Goal: Transaction & Acquisition: Download file/media

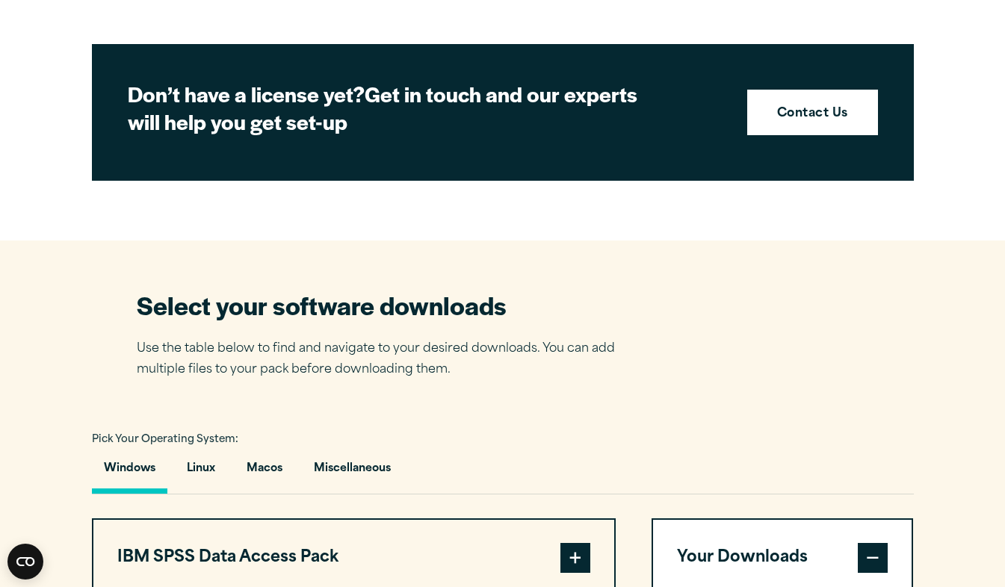
scroll to position [720, 0]
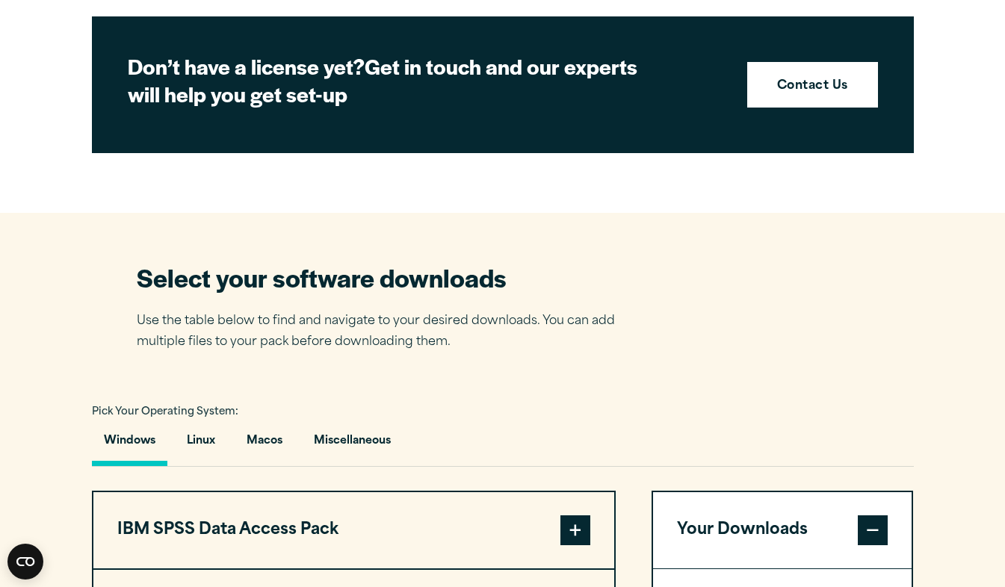
click at [244, 172] on article "Software Downloads Welcome to our IBM SPSS Customer Downloads Portal Welcome to…" at bounding box center [502, 576] width 1005 height 2363
click at [89, 306] on section "Select your software downloads Use the table below to find and navigate to your…" at bounding box center [502, 570] width 1005 height 715
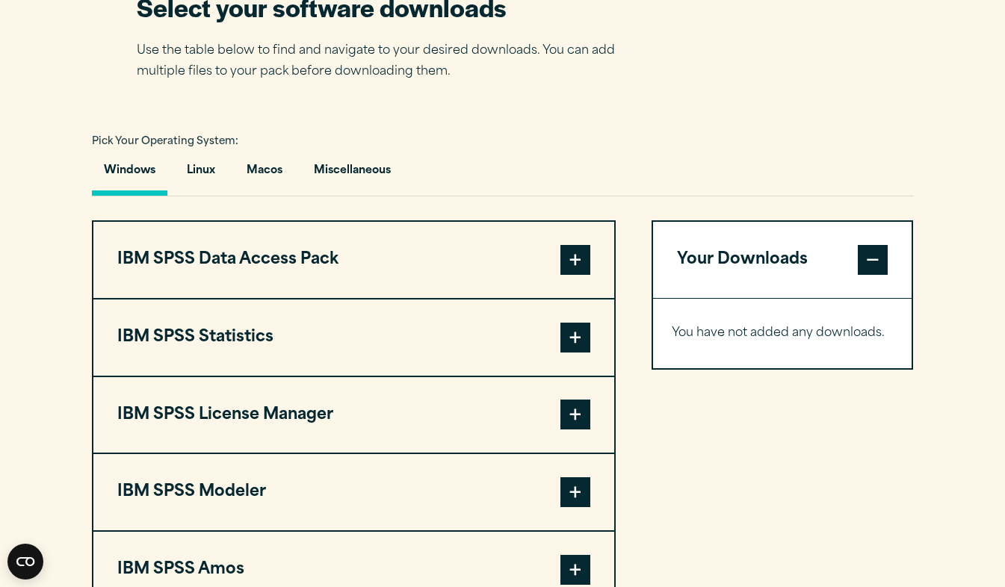
scroll to position [991, 0]
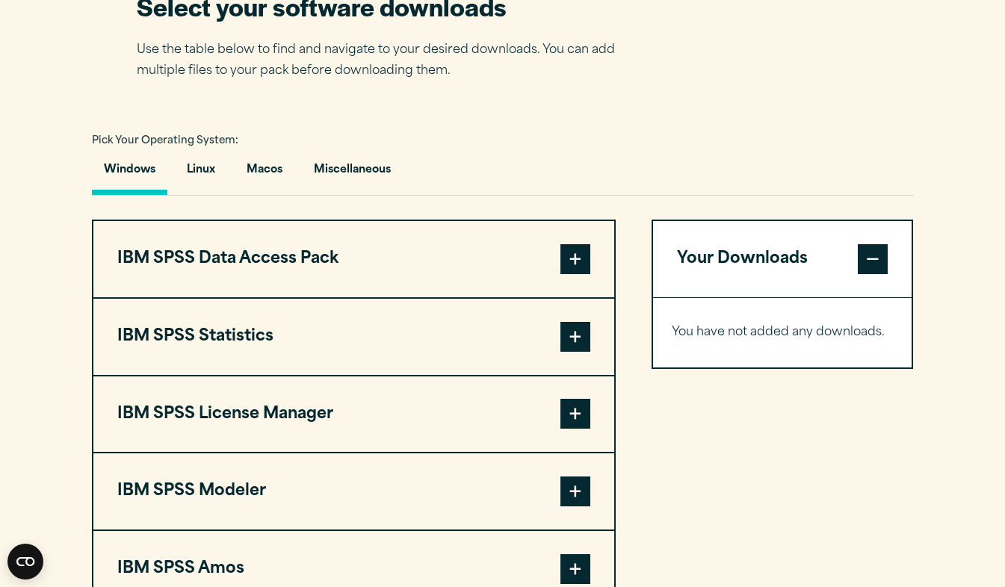
click at [230, 325] on button "IBM SPSS Statistics" at bounding box center [353, 337] width 521 height 76
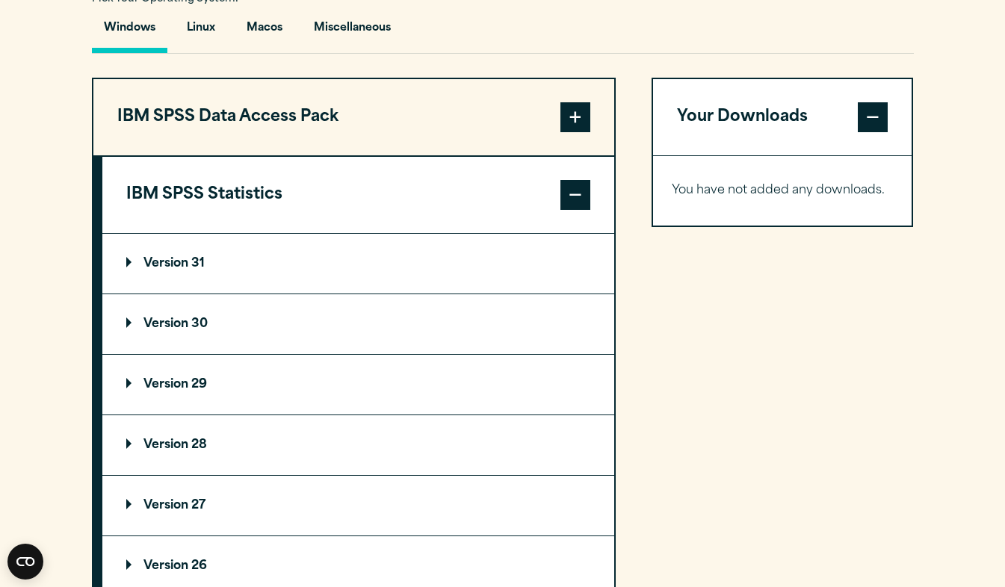
scroll to position [1140, 0]
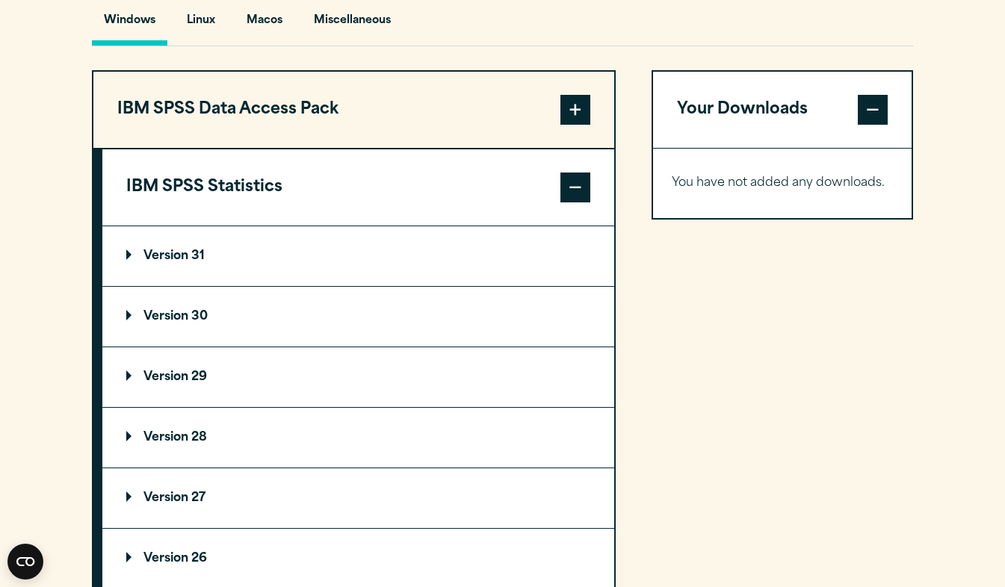
click at [208, 319] on summary "Version 30" at bounding box center [358, 317] width 512 height 60
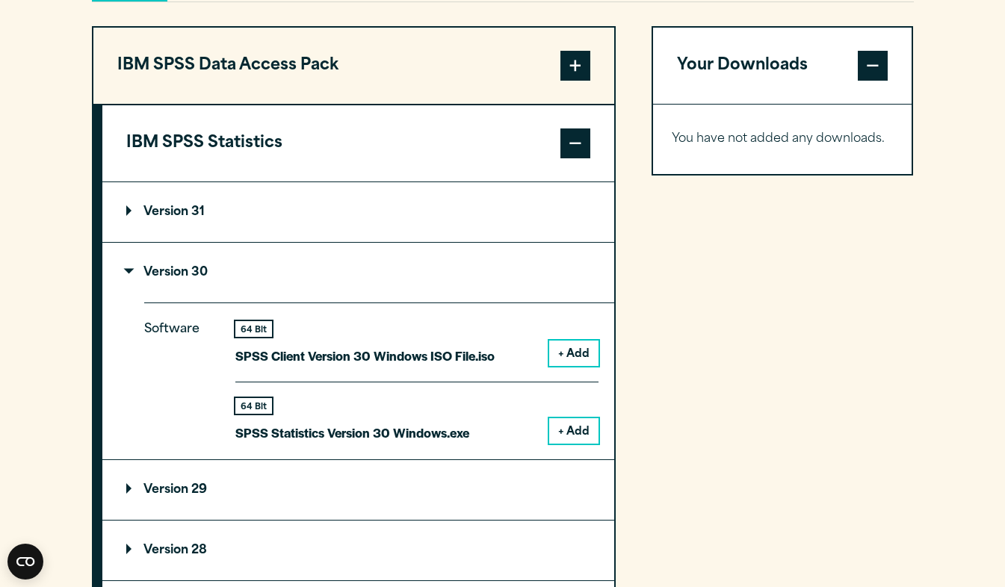
scroll to position [1187, 0]
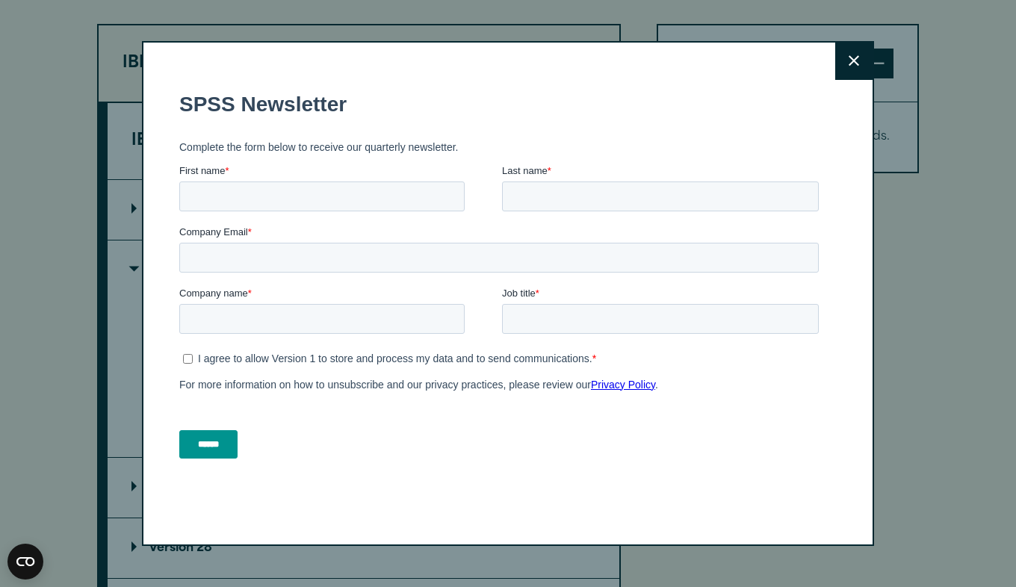
click at [838, 64] on button "Close" at bounding box center [853, 61] width 37 height 37
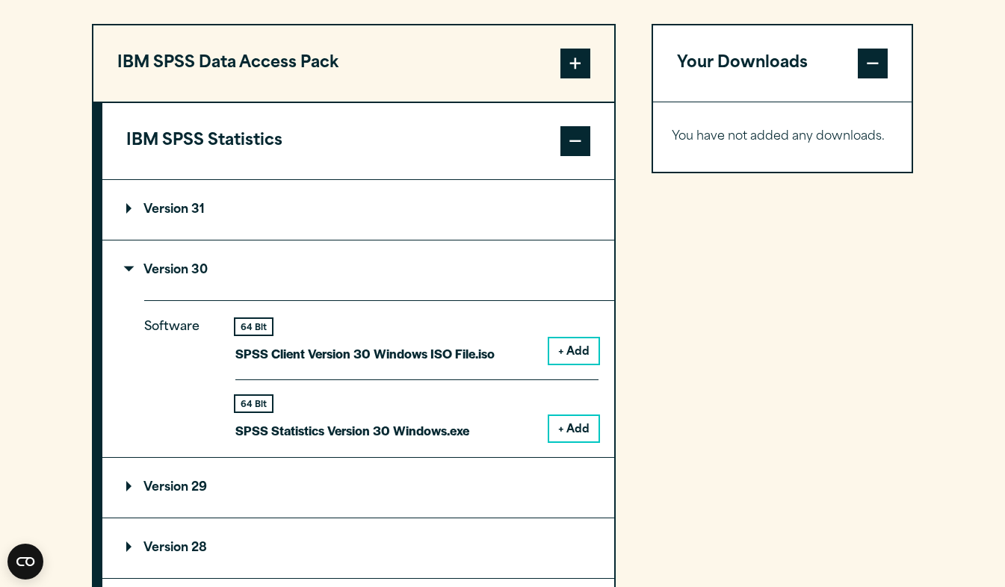
click at [563, 419] on button "+ Add" at bounding box center [573, 428] width 49 height 25
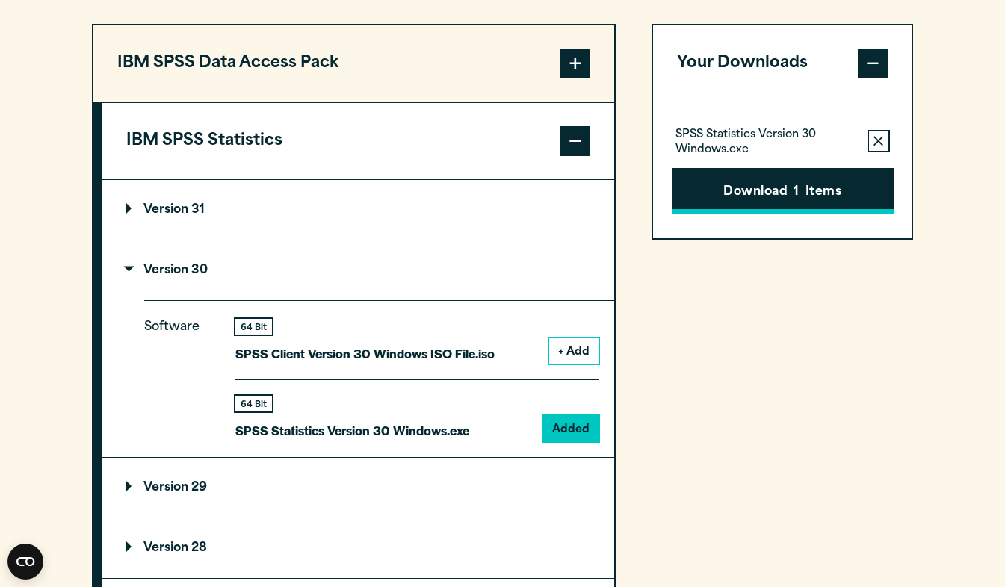
click at [776, 183] on button "Download 1 Items" at bounding box center [783, 191] width 222 height 46
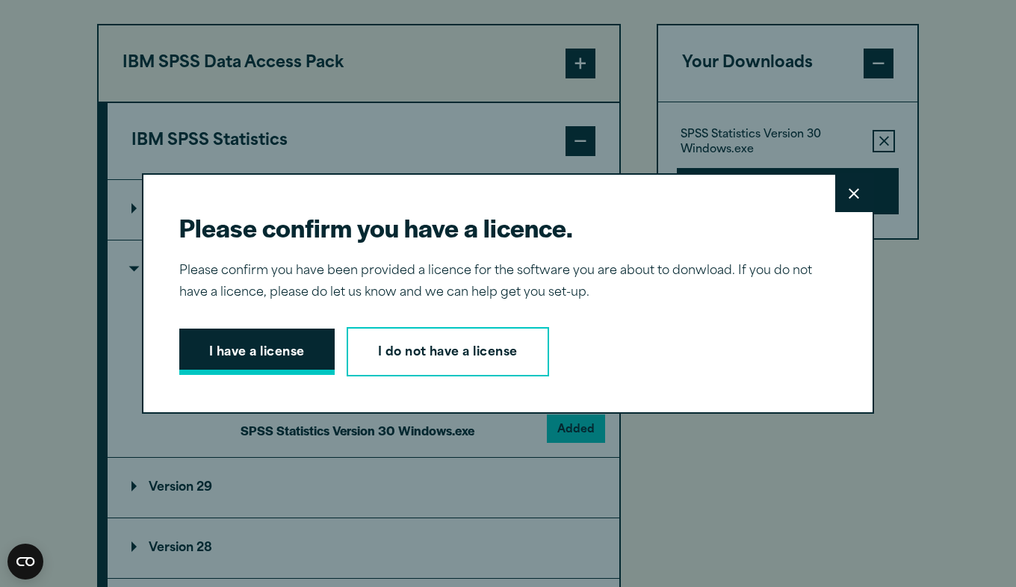
click at [264, 360] on button "I have a license" at bounding box center [256, 352] width 155 height 46
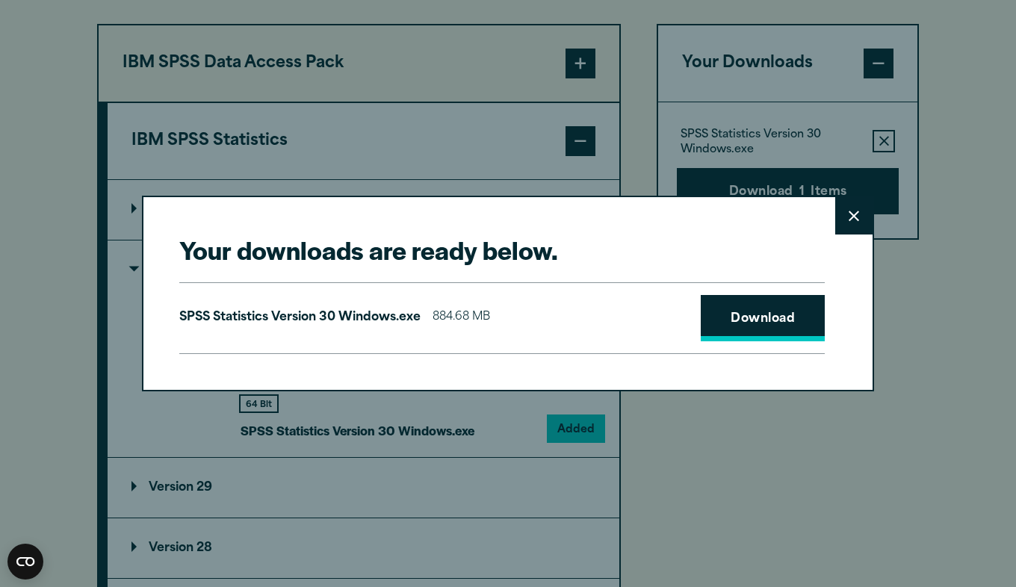
click at [753, 321] on link "Download" at bounding box center [763, 318] width 124 height 46
click at [731, 317] on link "Download" at bounding box center [763, 318] width 124 height 46
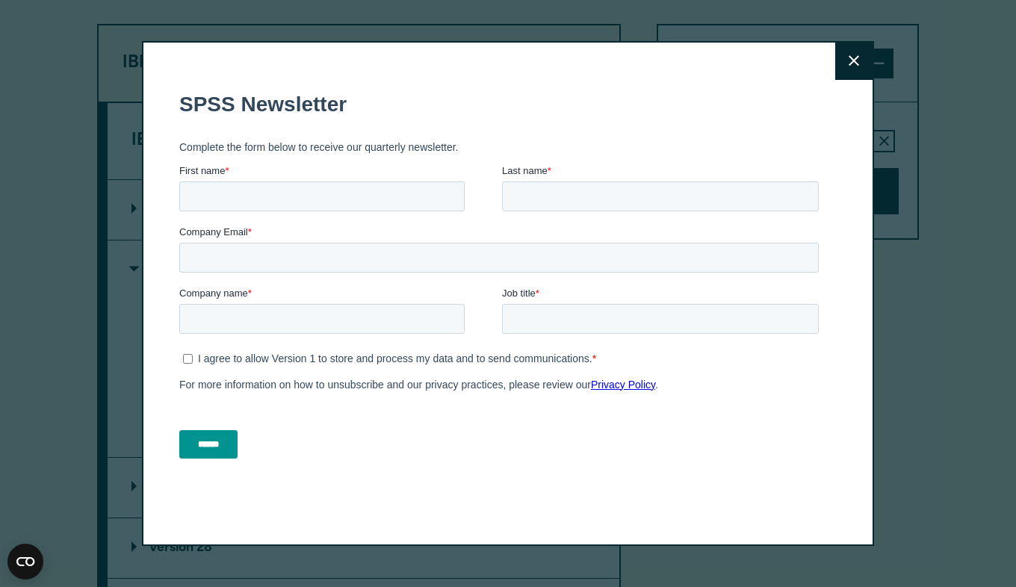
click at [341, 174] on label "First name *" at bounding box center [340, 170] width 323 height 15
click at [341, 181] on input "First name *" at bounding box center [321, 196] width 285 height 30
click at [847, 67] on button "Close" at bounding box center [853, 61] width 37 height 37
